Goal: Information Seeking & Learning: Learn about a topic

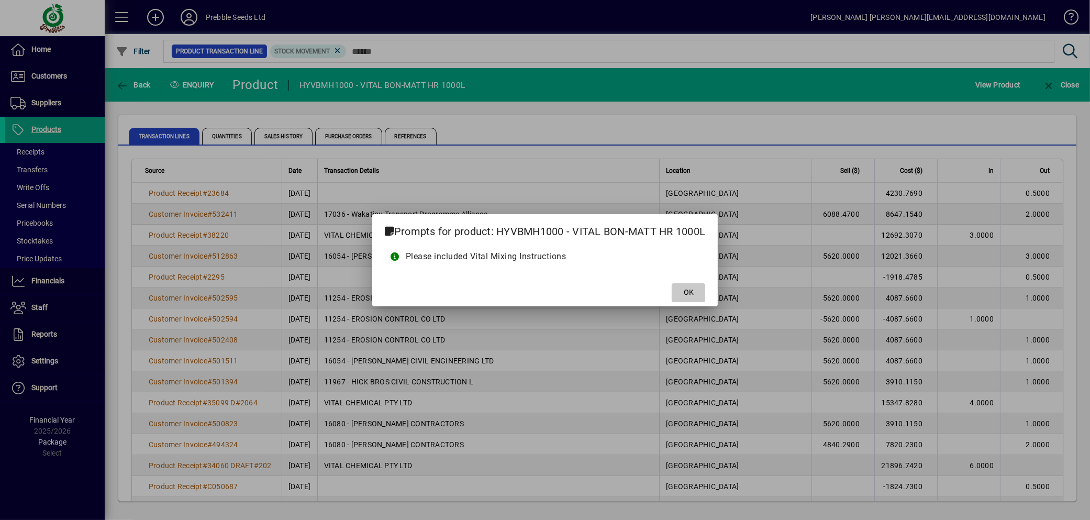
click at [685, 288] on span "OK" at bounding box center [689, 292] width 10 height 11
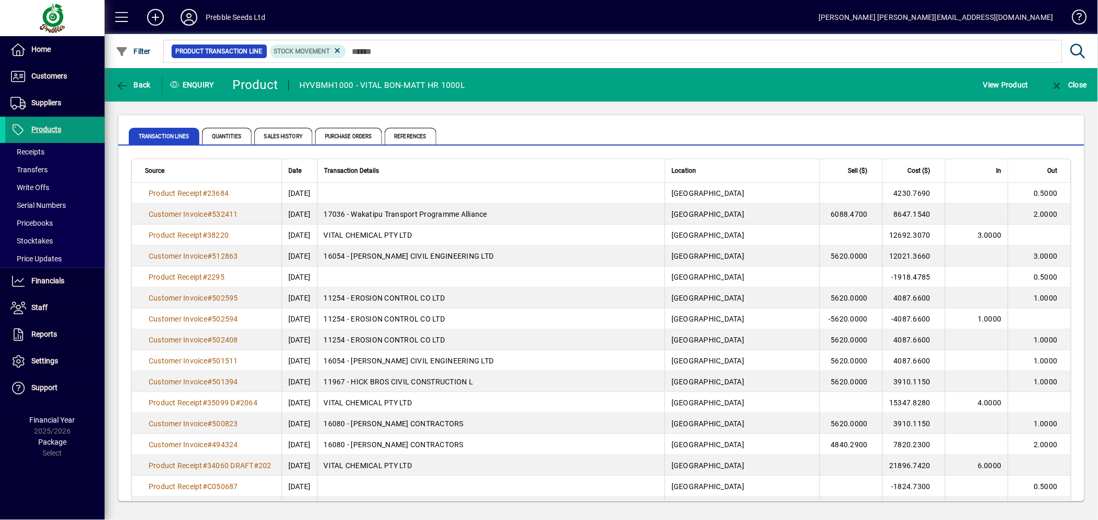
click at [45, 127] on span "Products" at bounding box center [46, 129] width 30 height 8
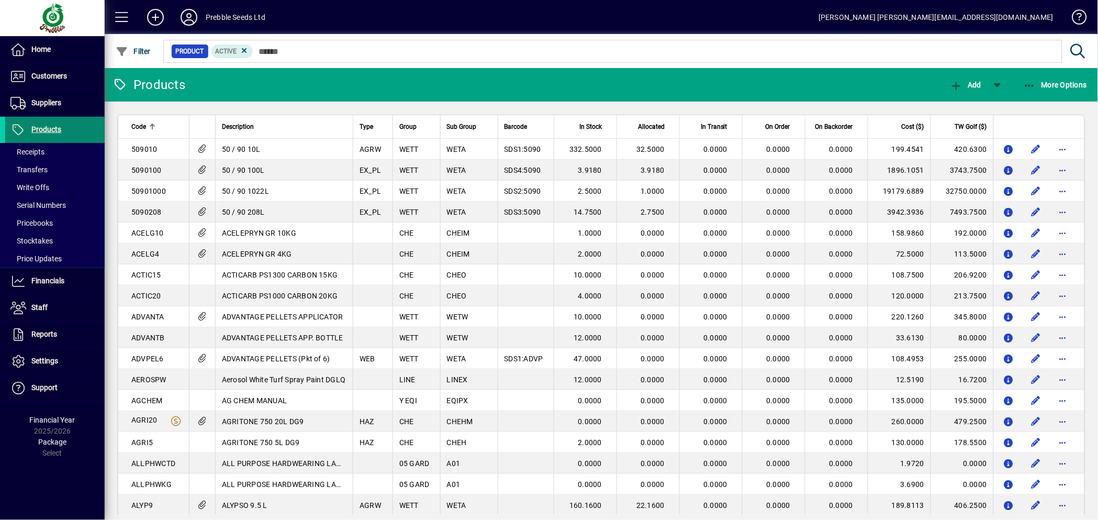
drag, startPoint x: 48, startPoint y: 132, endPoint x: 99, endPoint y: 119, distance: 53.6
click at [48, 132] on span "Products" at bounding box center [46, 129] width 30 height 8
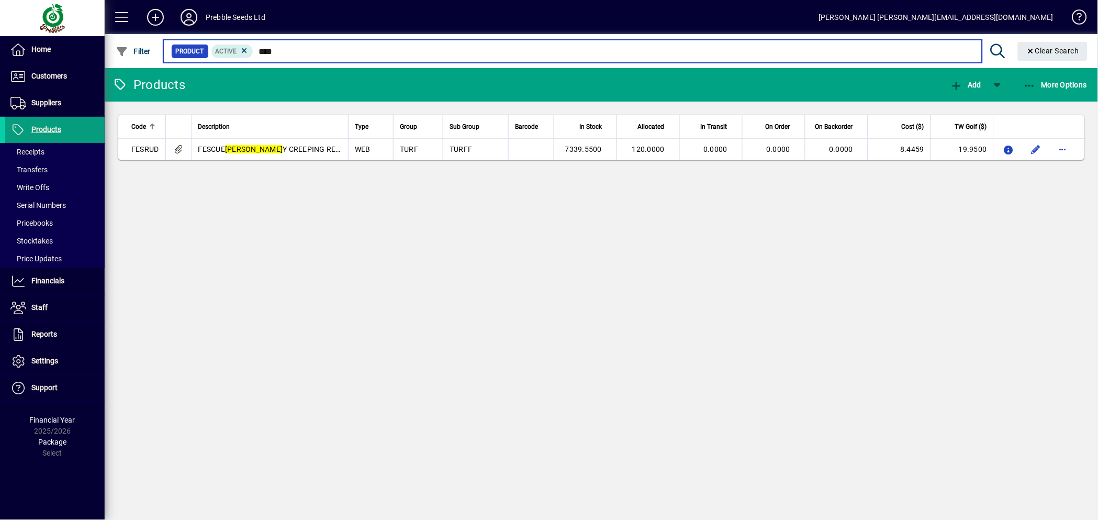
type input "****"
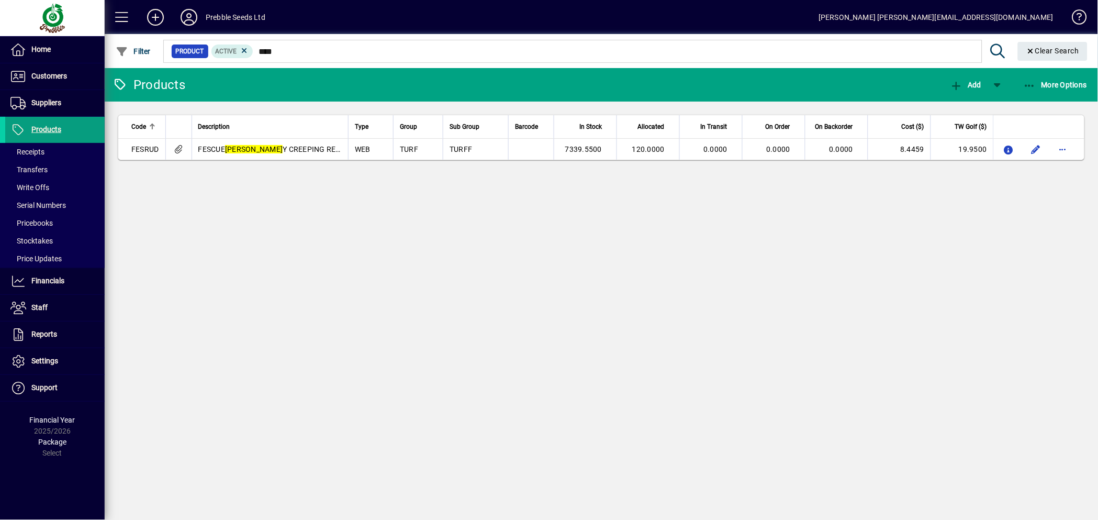
click at [248, 138] on th "Description" at bounding box center [270, 127] width 157 height 24
click at [252, 149] on span "FESCUE [PERSON_NAME] Y CREEPING RED KG" at bounding box center [275, 149] width 154 height 8
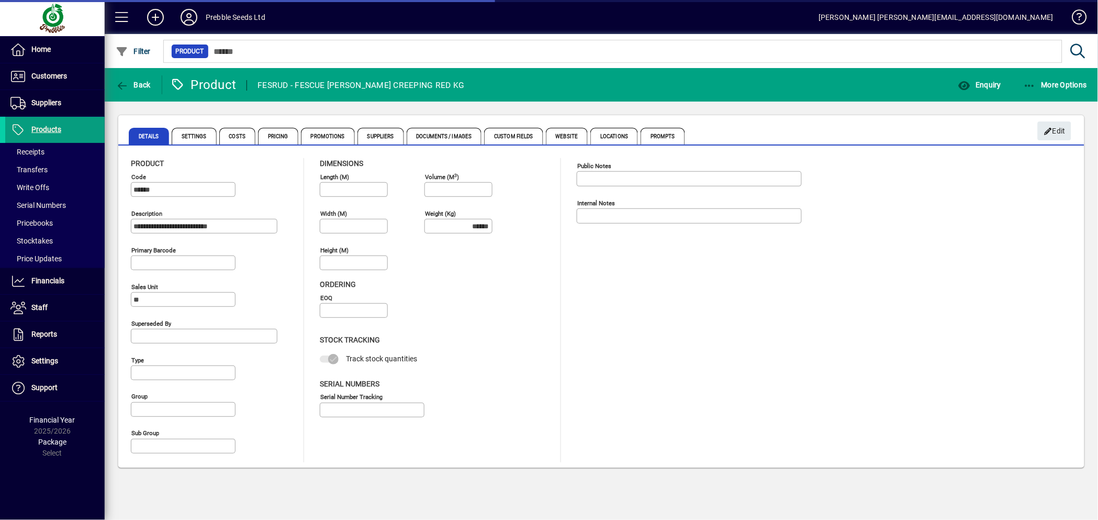
type input "**********"
type input "****"
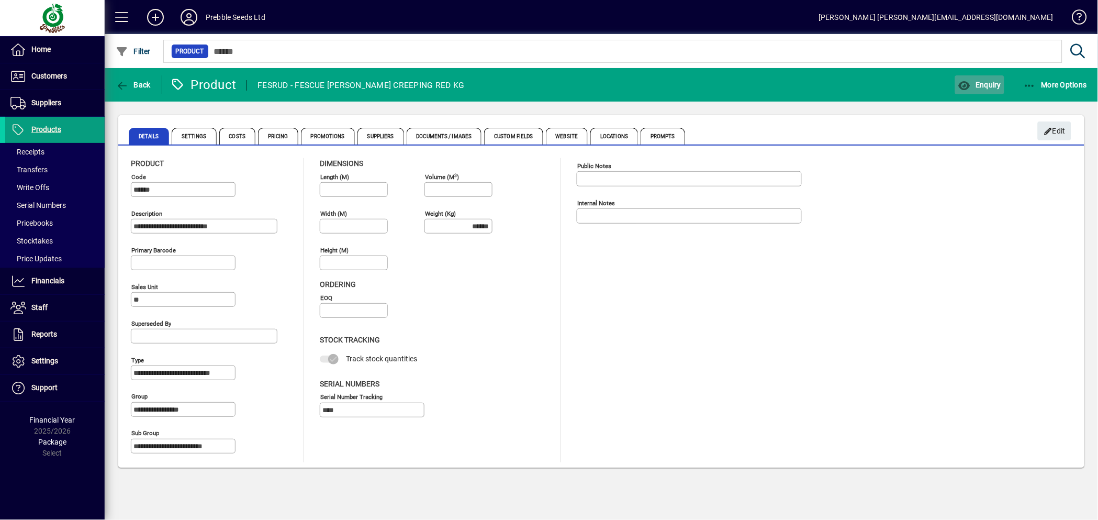
click at [976, 81] on span "Enquiry" at bounding box center [979, 85] width 43 height 8
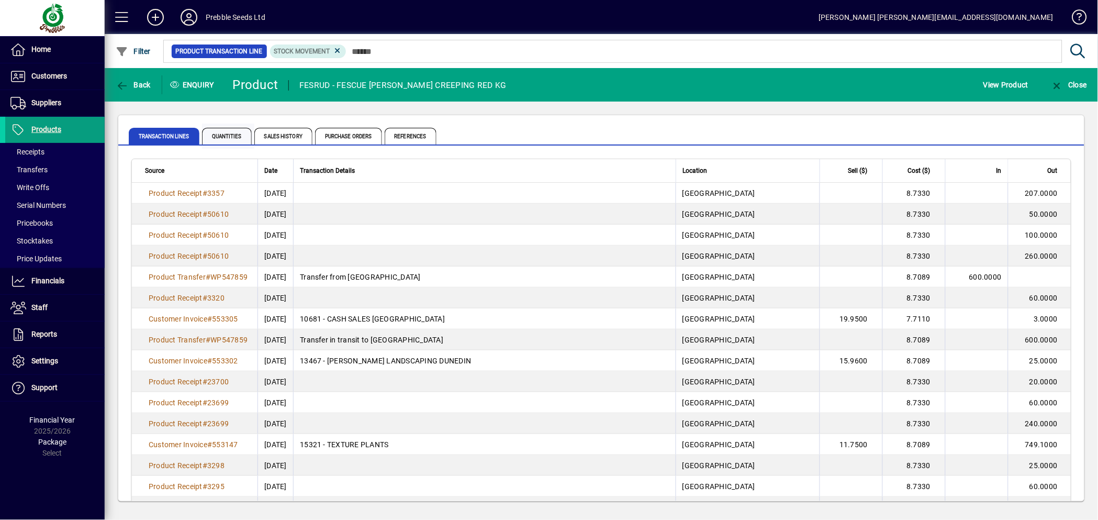
click at [238, 135] on span "Quantities" at bounding box center [227, 136] width 50 height 17
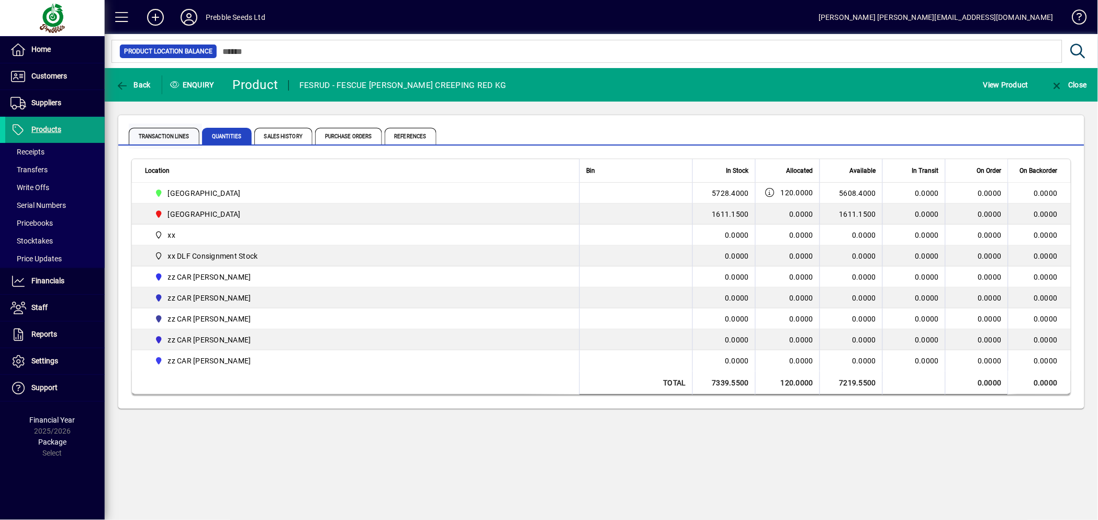
click at [165, 138] on span "Transaction Lines" at bounding box center [164, 136] width 71 height 17
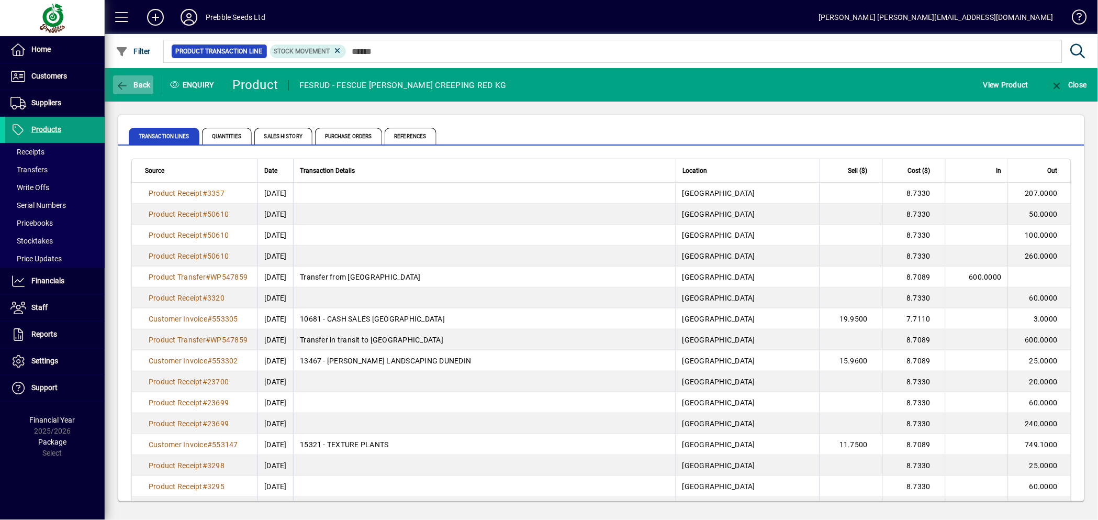
click at [132, 85] on span "Back" at bounding box center [133, 85] width 35 height 8
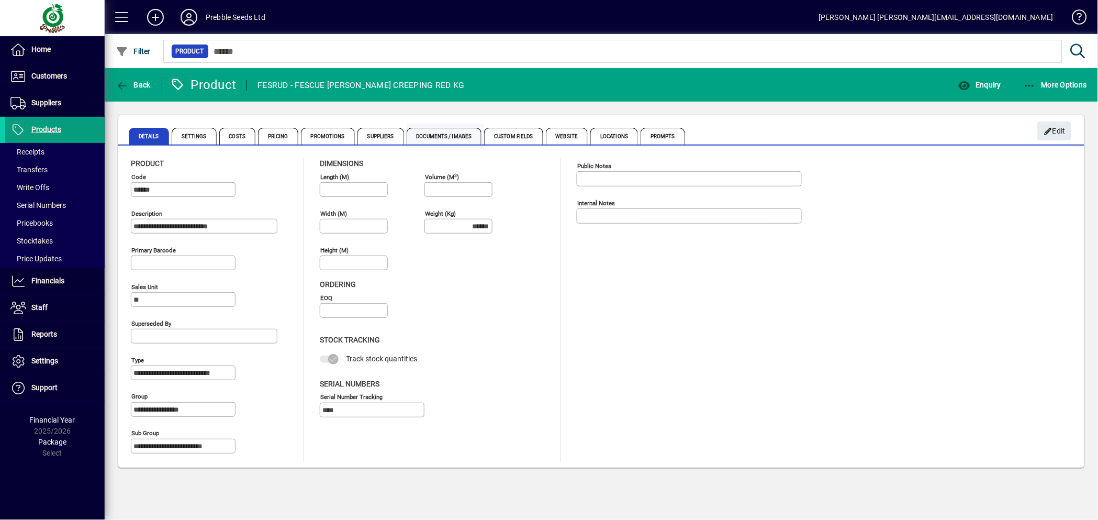
click at [446, 137] on span "Documents / Images" at bounding box center [444, 136] width 75 height 17
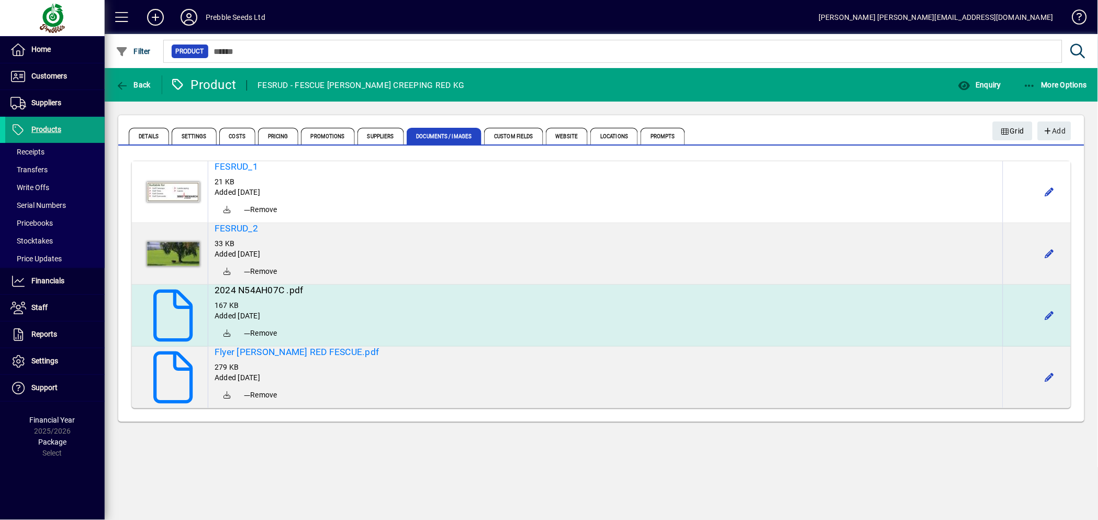
click at [289, 296] on td "2024 N54AH07C .pdf 167 KB Added [DATE] Remove" at bounding box center [605, 316] width 795 height 62
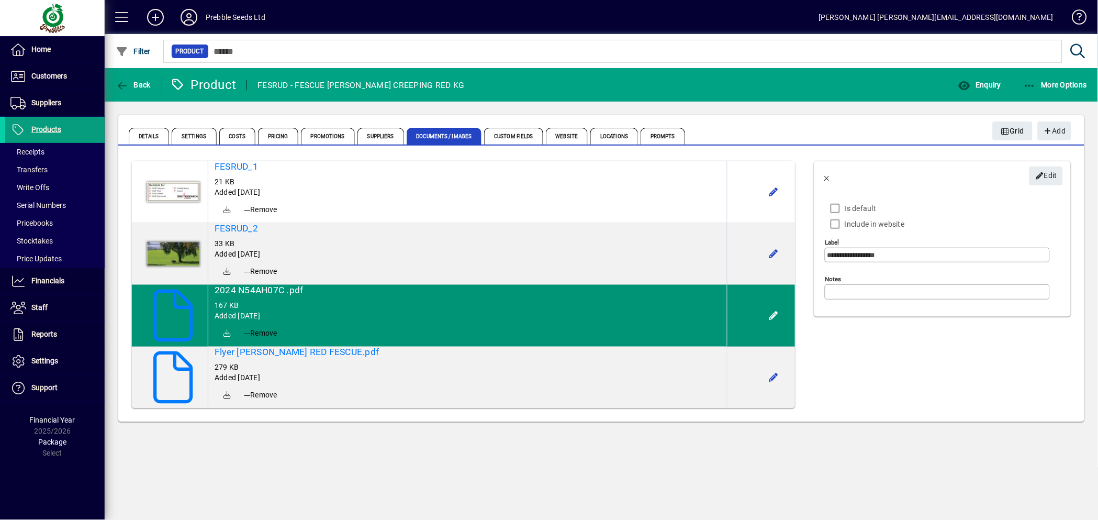
click at [291, 286] on h5 "2024 N54AH07C .pdf" at bounding box center [468, 290] width 506 height 11
click at [259, 285] on h5 "2024 N54AH07C .pdf" at bounding box center [468, 290] width 506 height 11
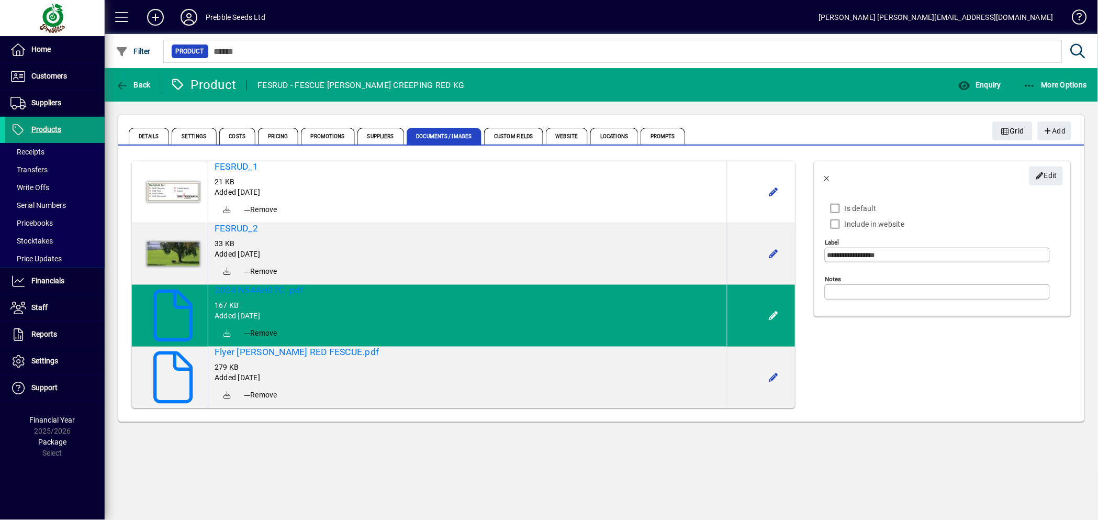
click at [55, 134] on span "Products" at bounding box center [33, 130] width 56 height 13
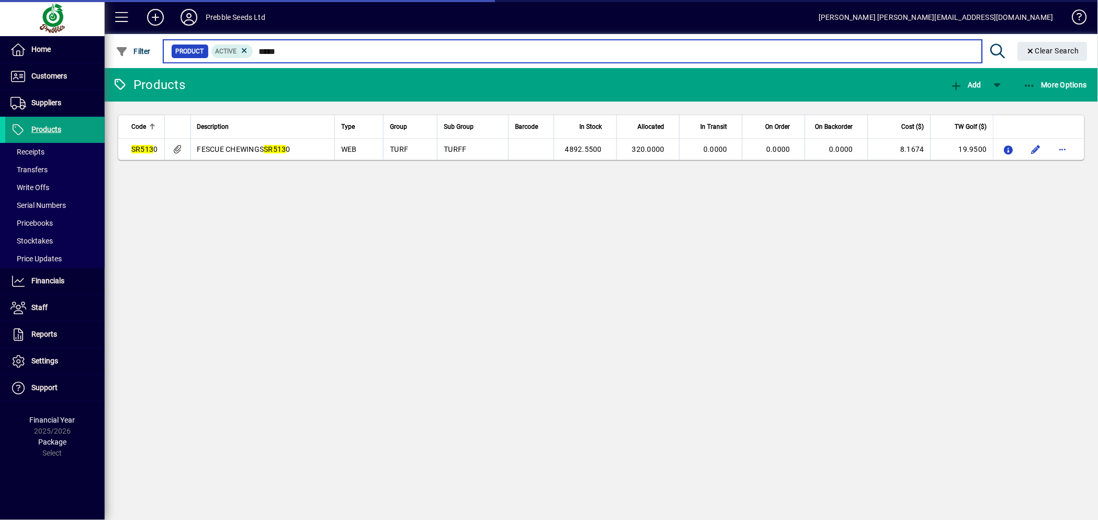
type input "*****"
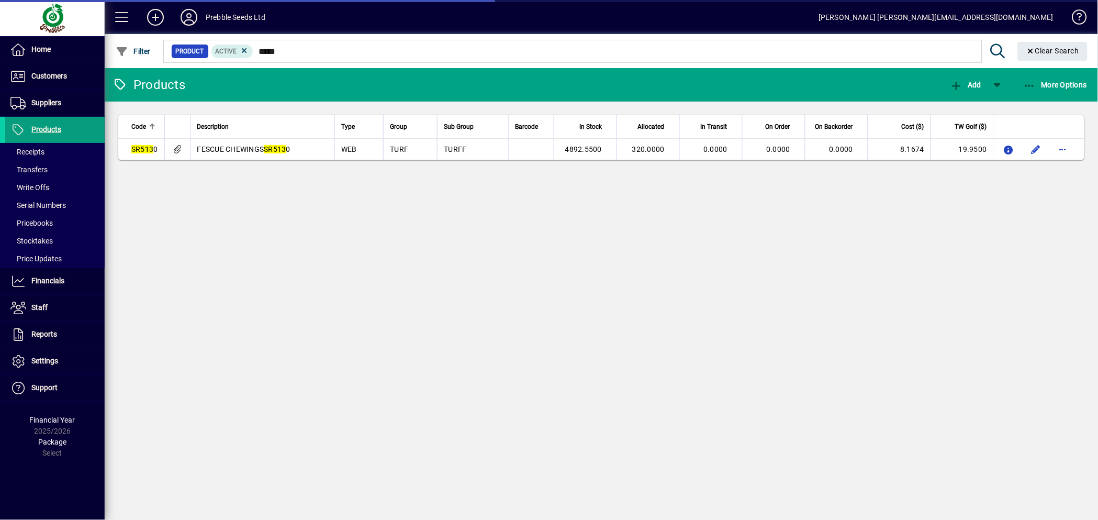
drag, startPoint x: 335, startPoint y: 144, endPoint x: 305, endPoint y: 145, distance: 30.4
click at [291, 140] on td "FESCUE CHEWINGS SR513 0" at bounding box center [263, 149] width 144 height 21
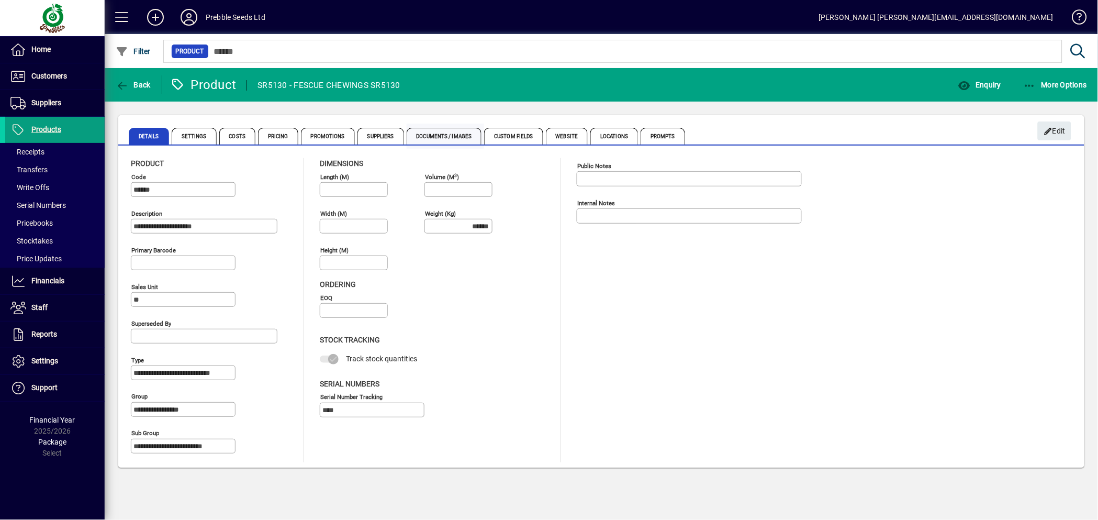
click at [454, 138] on span "Documents / Images" at bounding box center [444, 136] width 75 height 17
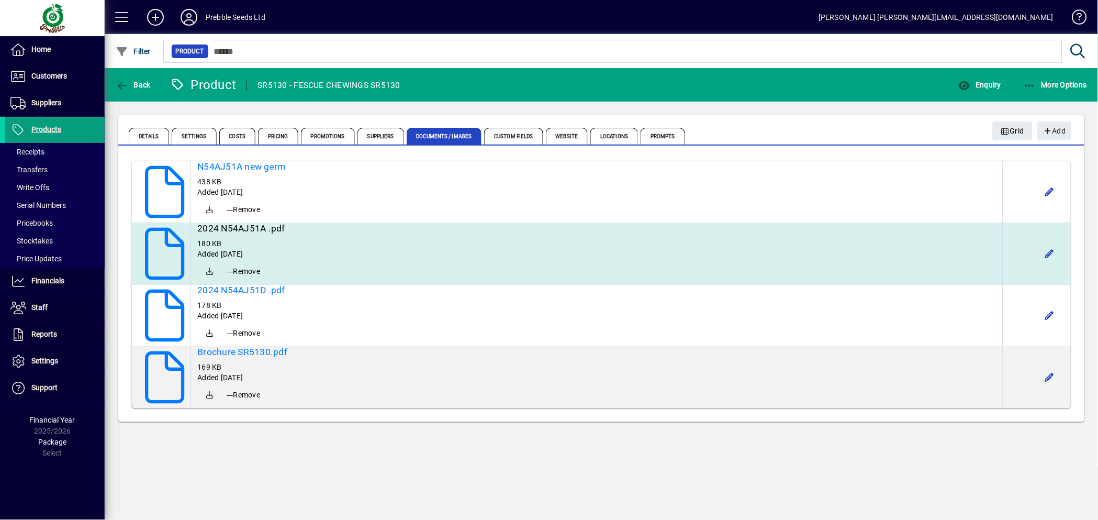
click at [260, 228] on h5 "2024 N54AJ51A .pdf" at bounding box center [596, 228] width 799 height 11
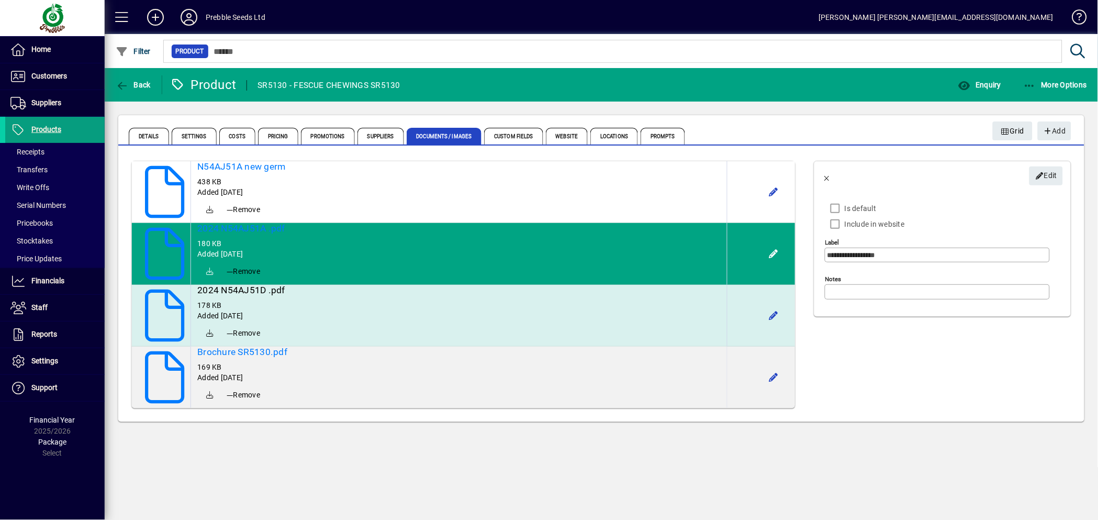
click at [265, 285] on h5 "2024 N54AJ51D .pdf" at bounding box center [458, 290] width 523 height 11
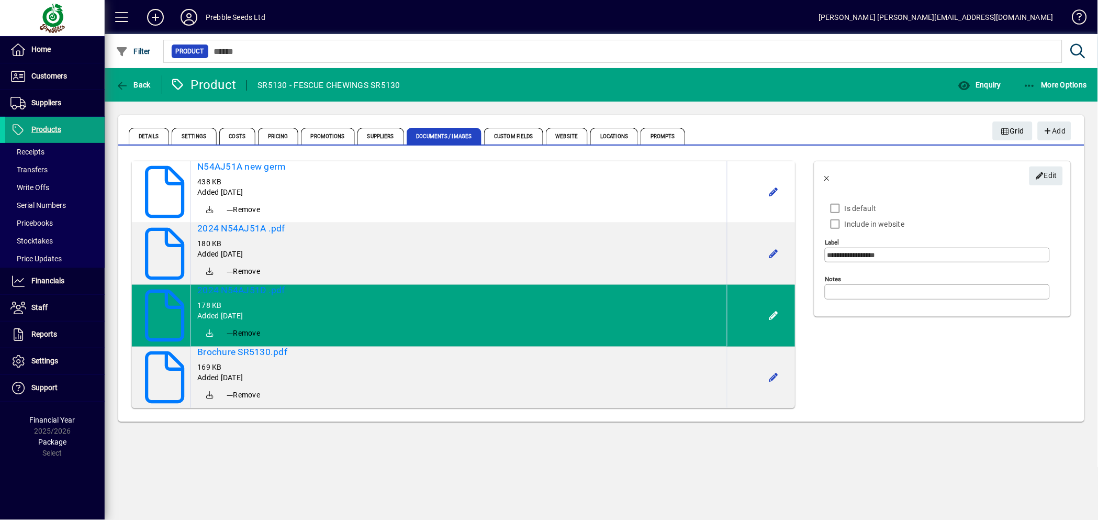
type input "**********"
click at [46, 133] on span "Products" at bounding box center [33, 130] width 56 height 13
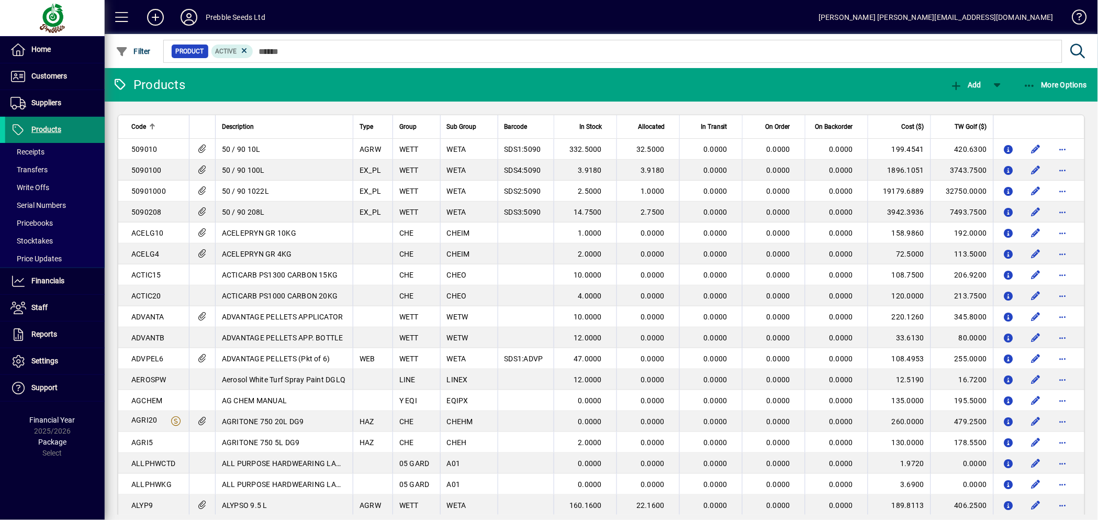
click at [48, 124] on span "Products" at bounding box center [33, 130] width 56 height 13
